Goal: Task Accomplishment & Management: Use online tool/utility

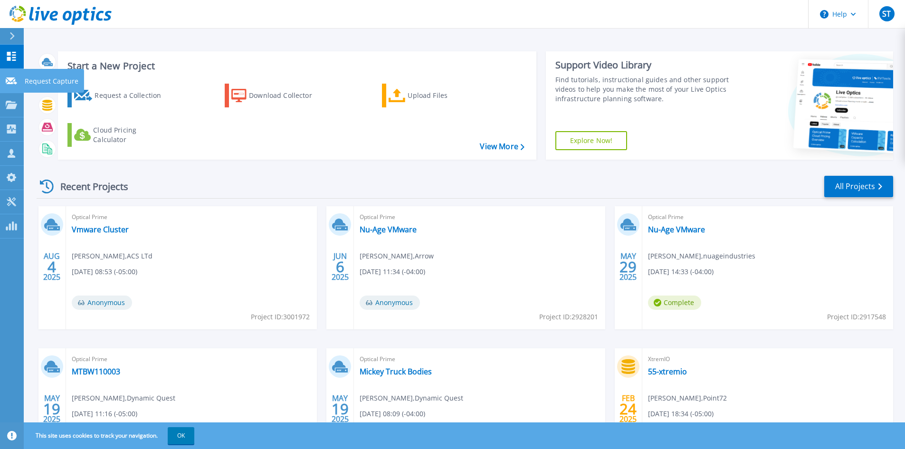
click at [11, 78] on icon at bounding box center [11, 80] width 11 height 7
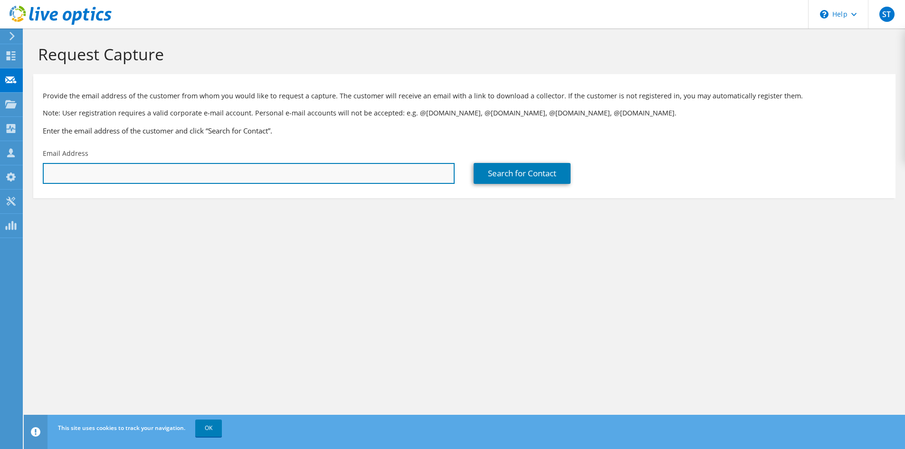
click at [71, 177] on input "text" at bounding box center [249, 173] width 412 height 21
type input "[EMAIL_ADDRESS][PERSON_NAME][DOMAIN_NAME]"
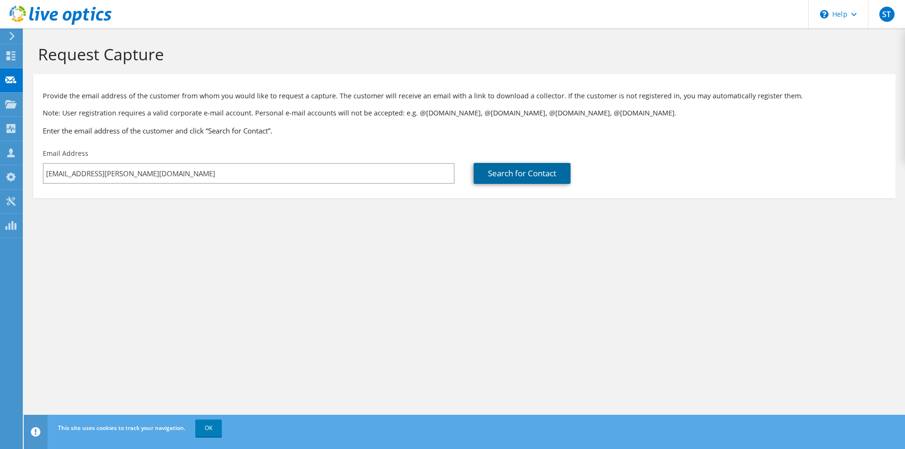
click at [513, 169] on link "Search for Contact" at bounding box center [522, 173] width 97 height 21
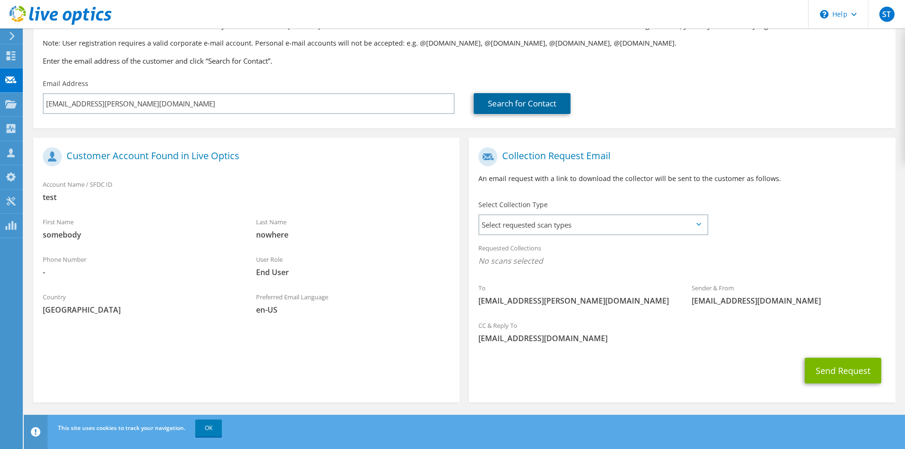
scroll to position [71, 0]
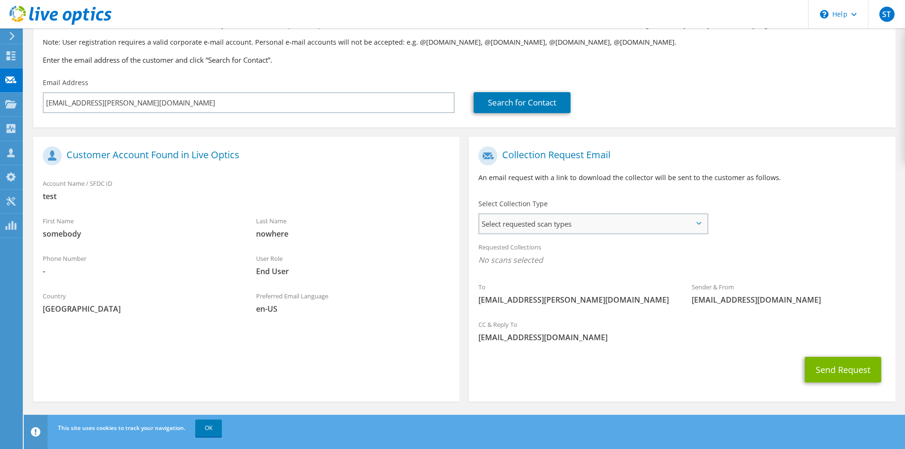
click at [521, 223] on span "Select requested scan types" at bounding box center [594, 223] width 228 height 19
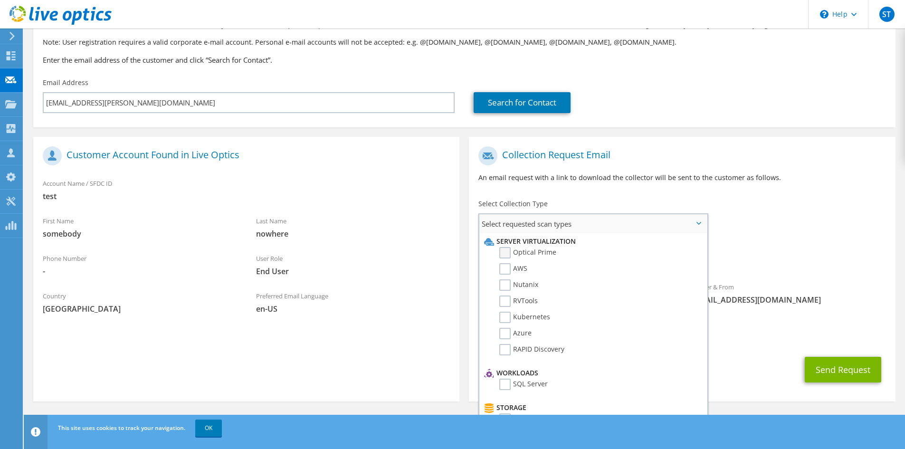
click at [507, 250] on label "Optical Prime" at bounding box center [528, 252] width 57 height 11
click at [0, 0] on input "Optical Prime" at bounding box center [0, 0] width 0 height 0
click at [752, 254] on div "Requested Collections No scans selected Optical Prime" at bounding box center [682, 256] width 426 height 38
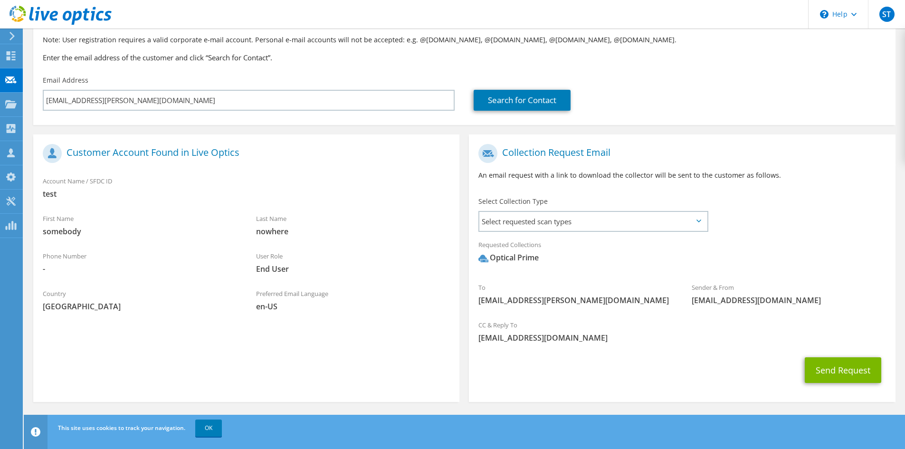
scroll to position [74, 0]
click at [840, 363] on button "Send Request" at bounding box center [843, 370] width 77 height 26
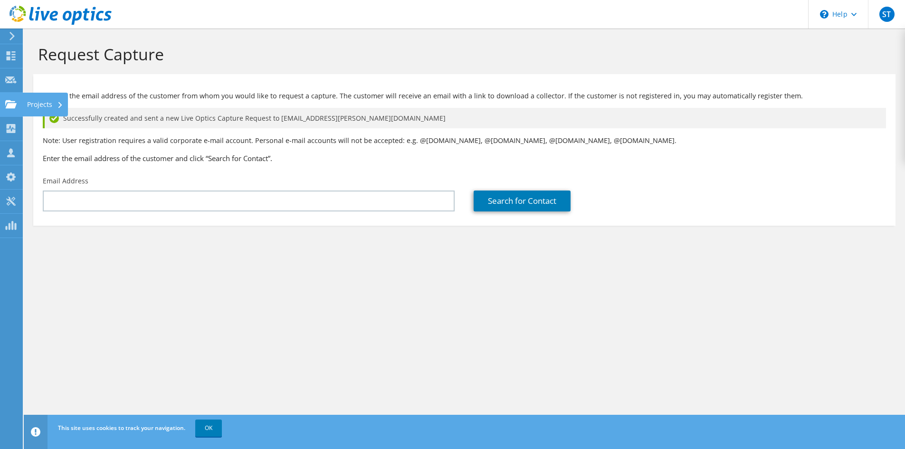
click at [11, 103] on icon at bounding box center [10, 104] width 11 height 9
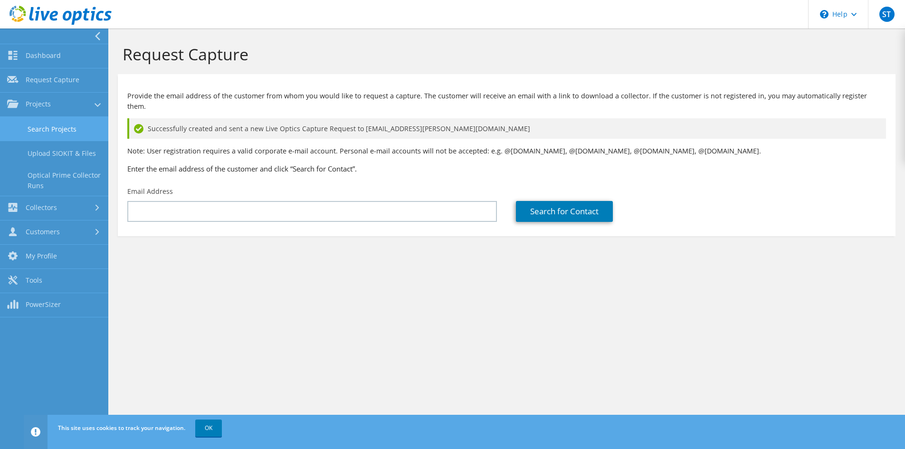
click at [61, 128] on link "Search Projects" at bounding box center [54, 129] width 108 height 24
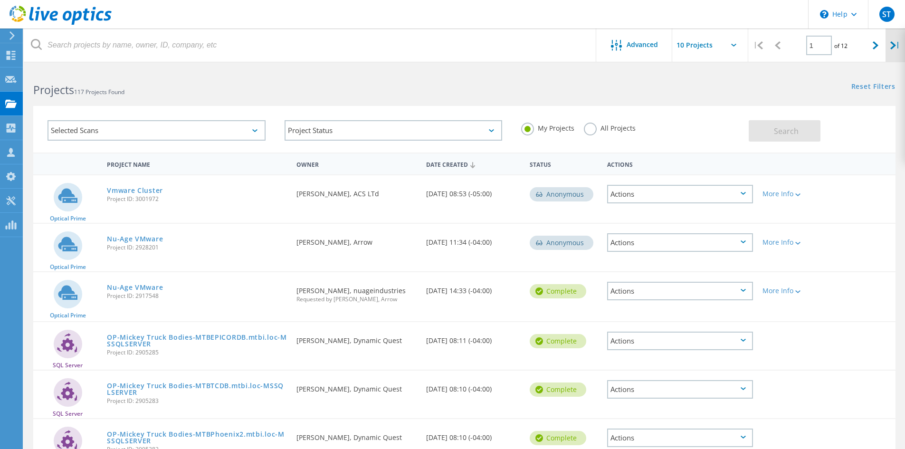
click at [891, 45] on icon at bounding box center [894, 45] width 6 height 8
type input "12"
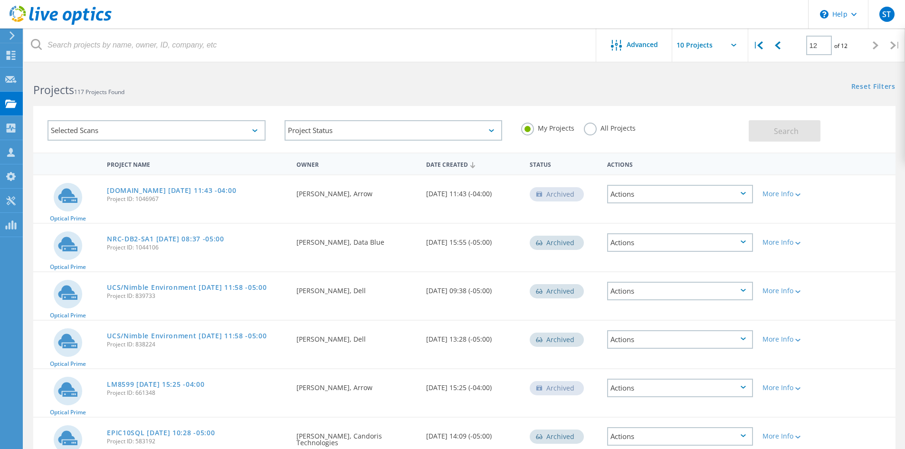
scroll to position [48, 0]
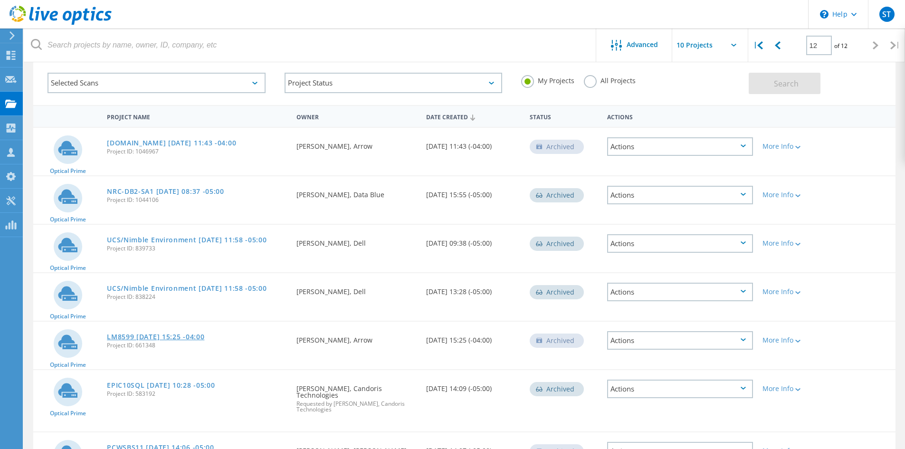
click at [142, 339] on link "LM8599 [DATE] 15:25 -04:00" at bounding box center [155, 337] width 97 height 7
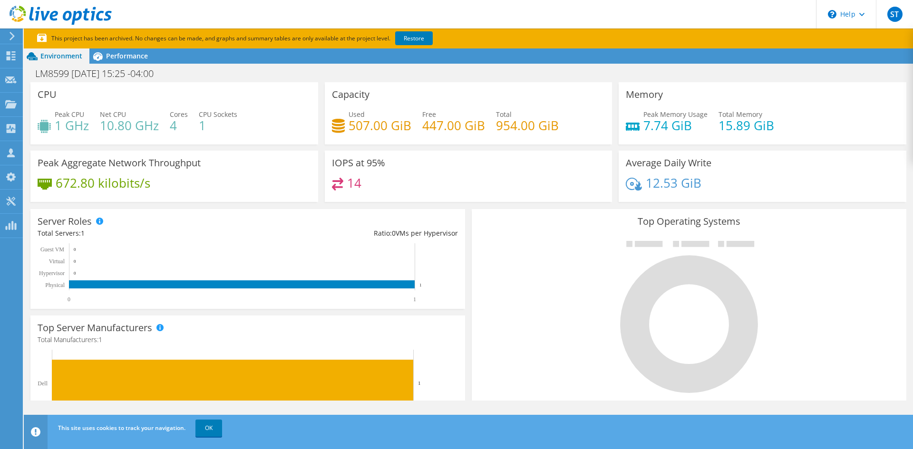
scroll to position [143, 0]
click at [212, 429] on link "OK" at bounding box center [208, 428] width 27 height 17
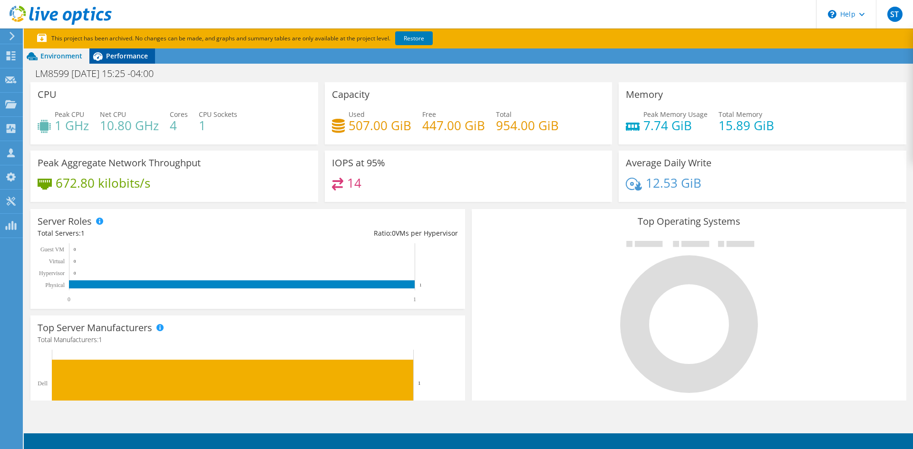
click at [132, 54] on span "Performance" at bounding box center [127, 55] width 42 height 9
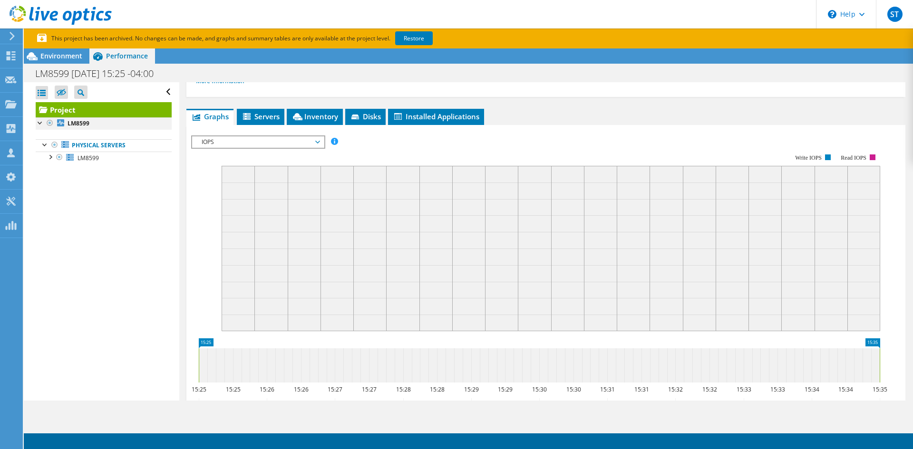
click at [42, 124] on div at bounding box center [41, 122] width 10 height 10
click at [38, 121] on div at bounding box center [41, 122] width 10 height 10
click at [44, 143] on div at bounding box center [45, 144] width 10 height 10
click at [42, 144] on div at bounding box center [45, 144] width 10 height 10
click at [51, 156] on div at bounding box center [50, 157] width 10 height 10
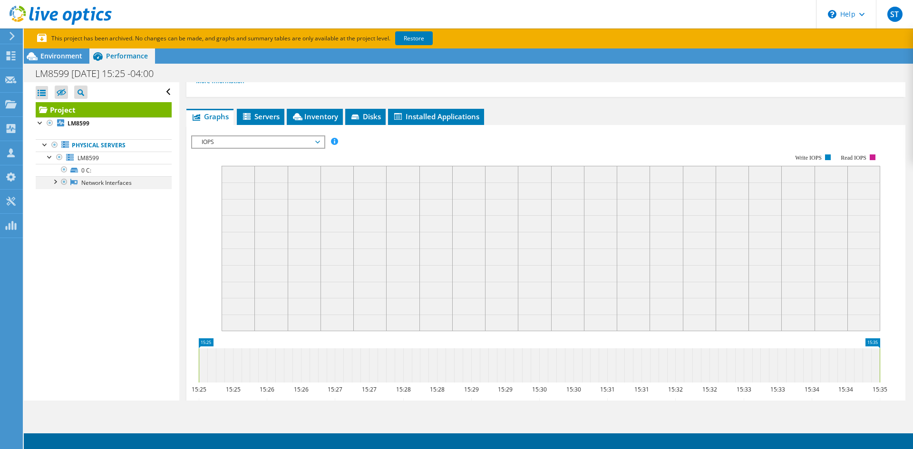
click at [56, 182] on div at bounding box center [55, 181] width 10 height 10
click at [257, 119] on span "Servers" at bounding box center [260, 117] width 38 height 10
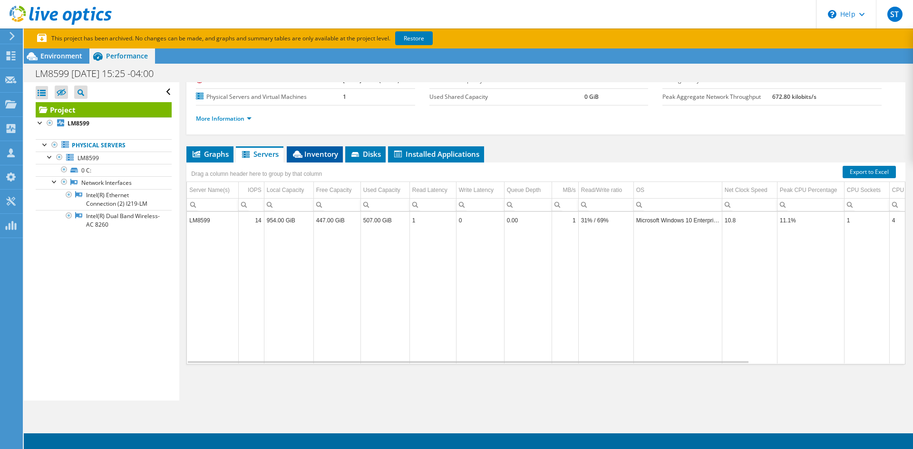
click at [318, 153] on span "Inventory" at bounding box center [314, 154] width 47 height 10
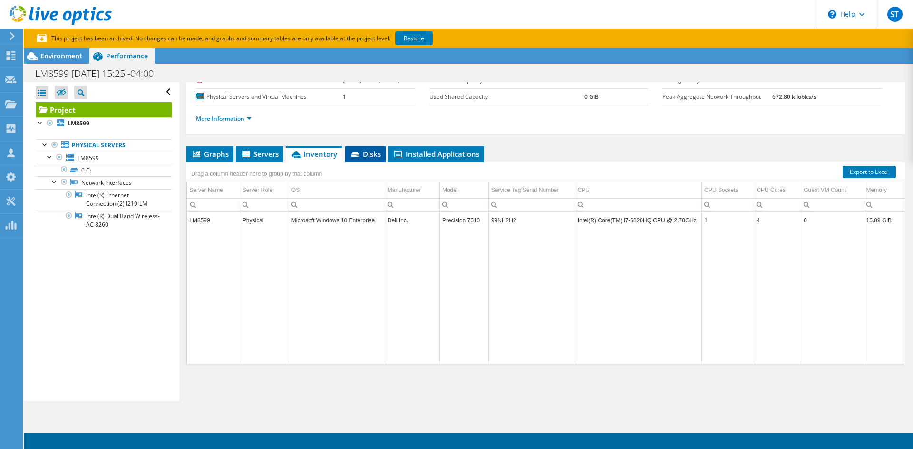
click at [365, 156] on span "Disks" at bounding box center [365, 154] width 31 height 10
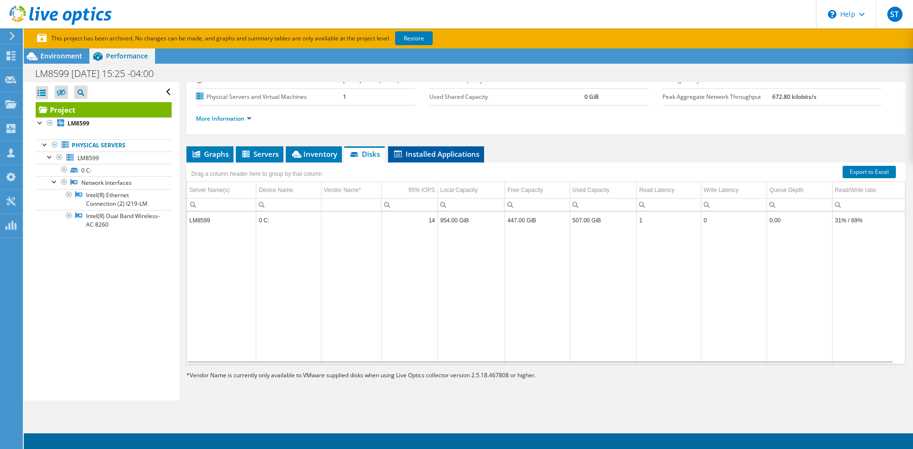
click at [433, 153] on span "Installed Applications" at bounding box center [436, 154] width 87 height 10
